Goal: Check status

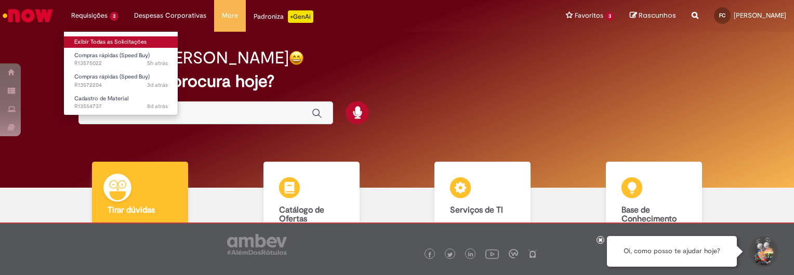
click at [96, 40] on body "Pular para o conteúdo da página Requisições 3 Exibir Todas as Solicitações Comp…" at bounding box center [397, 137] width 794 height 275
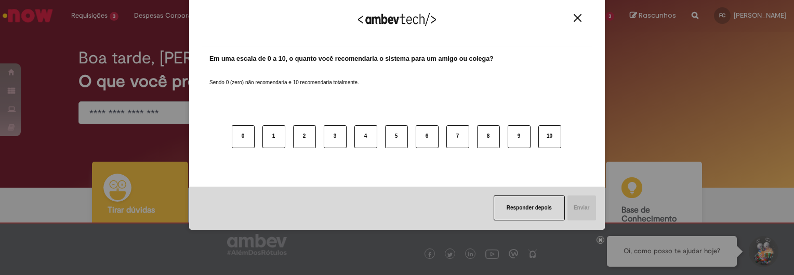
click at [577, 19] on img "Close" at bounding box center [578, 18] width 8 height 8
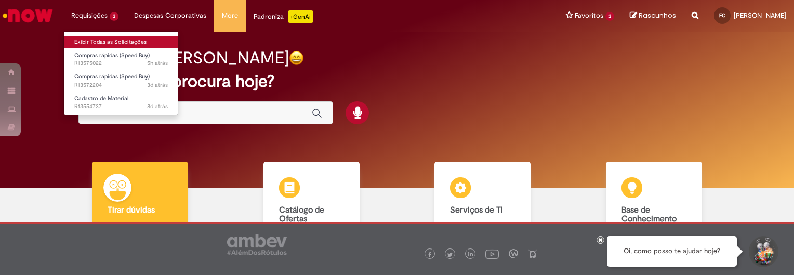
click at [109, 40] on link "Exibir Todas as Solicitações" at bounding box center [121, 41] width 114 height 11
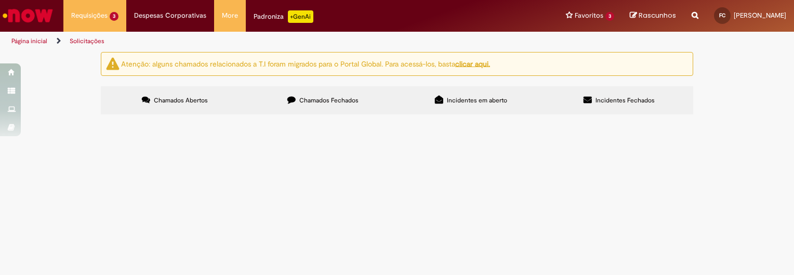
click at [0, 0] on span "R13575022" at bounding box center [0, 0] width 0 height 0
click at [0, 0] on span "Compras rápidas (Speed Buy)" at bounding box center [0, 0] width 0 height 0
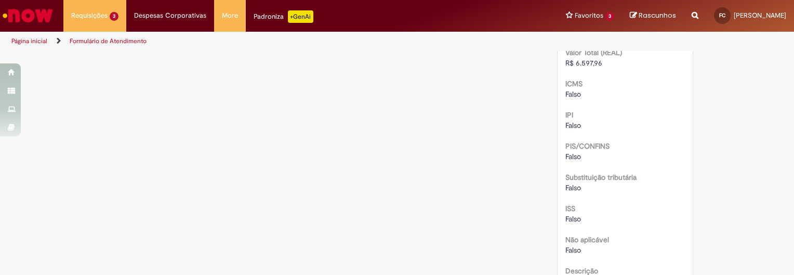
scroll to position [1186, 0]
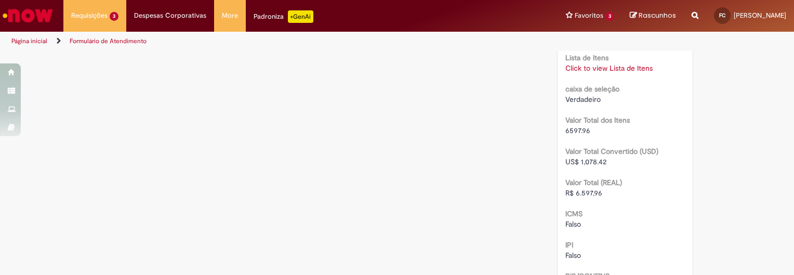
click at [601, 73] on link "Click to view Lista de Itens" at bounding box center [609, 67] width 87 height 9
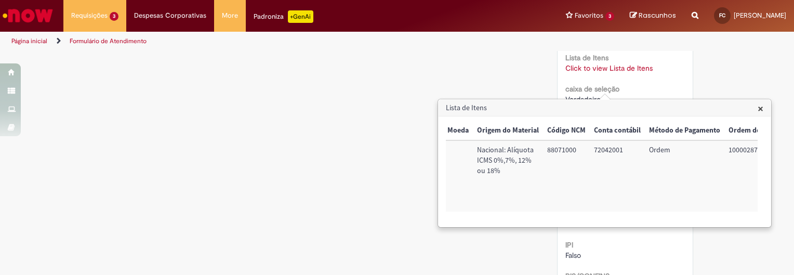
scroll to position [0, 423]
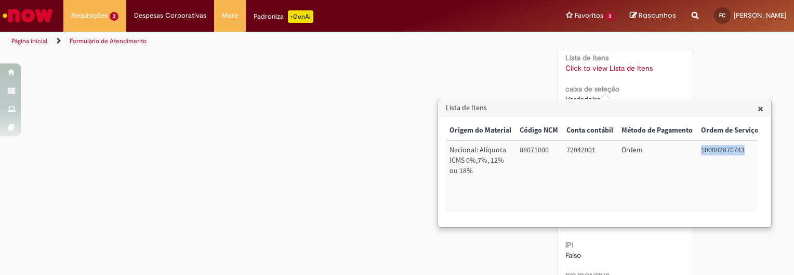
drag, startPoint x: 697, startPoint y: 148, endPoint x: 739, endPoint y: 155, distance: 42.8
click at [740, 149] on td "100002870743" at bounding box center [730, 175] width 66 height 71
copy td "100002870743"
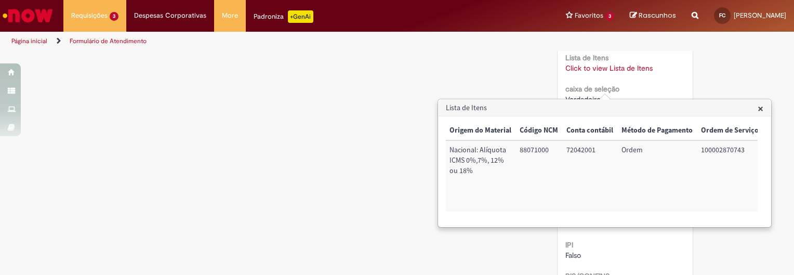
click at [758, 106] on span "×" at bounding box center [761, 108] width 6 height 14
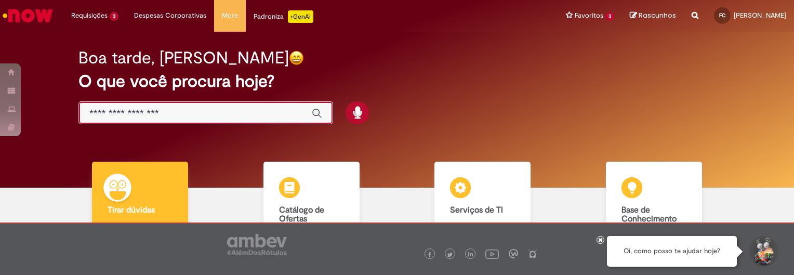
click at [260, 113] on input "Basta digitar aqui" at bounding box center [195, 114] width 212 height 12
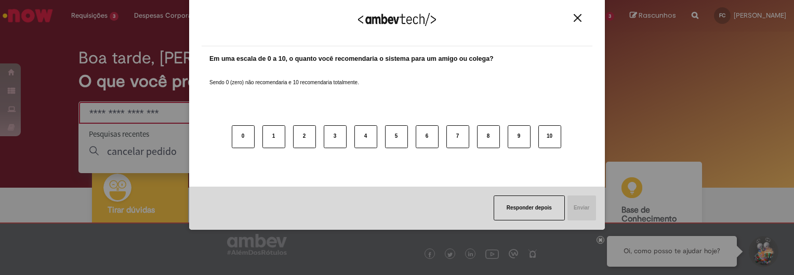
type input "*"
click at [576, 16] on img "Close" at bounding box center [578, 18] width 8 height 8
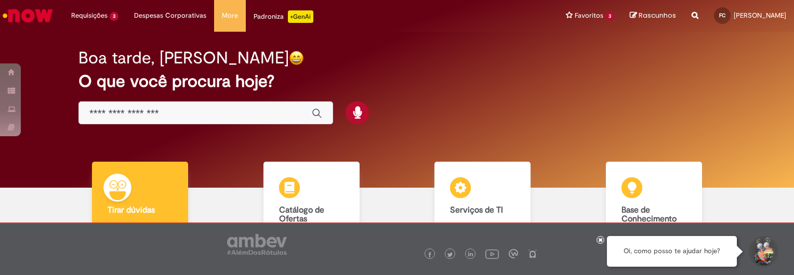
click at [156, 120] on div "Global" at bounding box center [206, 112] width 255 height 23
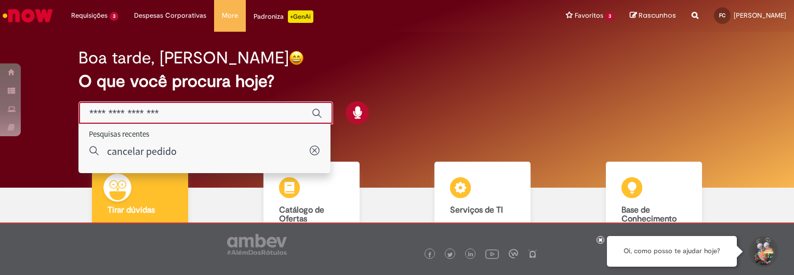
click at [114, 113] on input "Basta digitar aqui" at bounding box center [195, 114] width 212 height 12
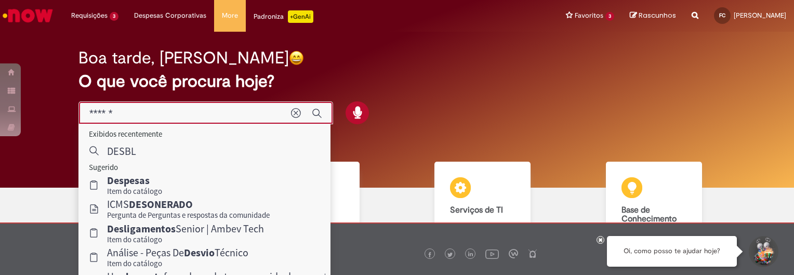
type input "*******"
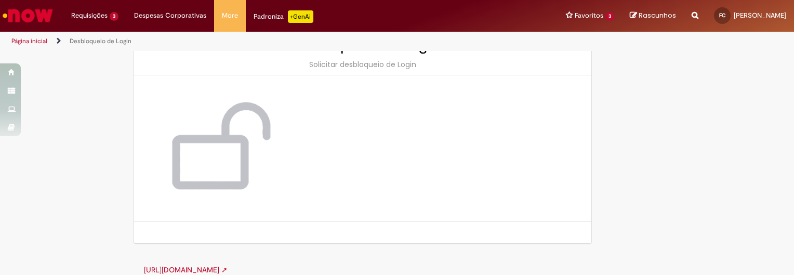
scroll to position [55, 0]
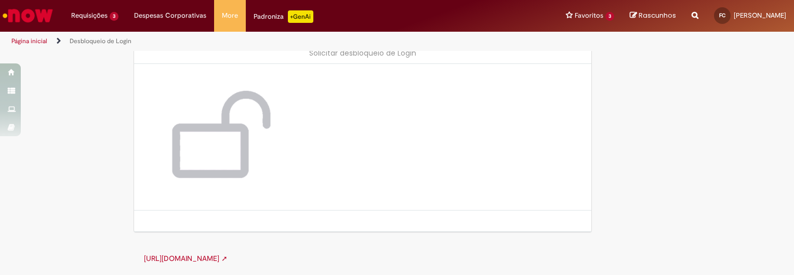
click at [195, 258] on link "[URL][DOMAIN_NAME] ➚" at bounding box center [186, 258] width 84 height 9
